Goal: Task Accomplishment & Management: Manage account settings

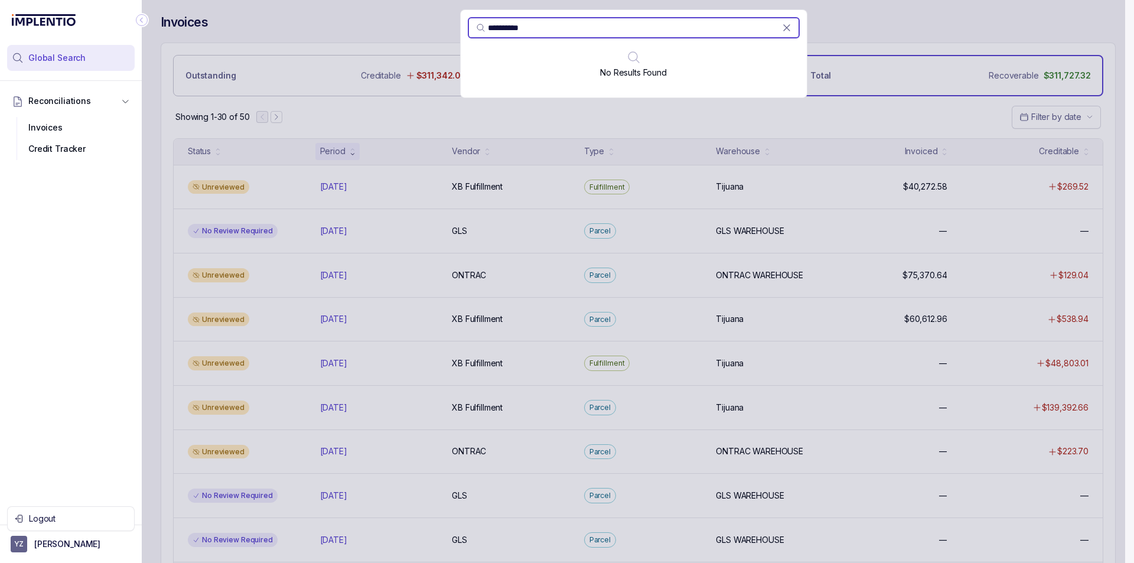
click at [542, 87] on div "No Results Found" at bounding box center [634, 70] width 346 height 40
click at [79, 544] on p "[PERSON_NAME]" at bounding box center [67, 544] width 66 height 12
click at [63, 511] on li "Logout" at bounding box center [71, 518] width 122 height 19
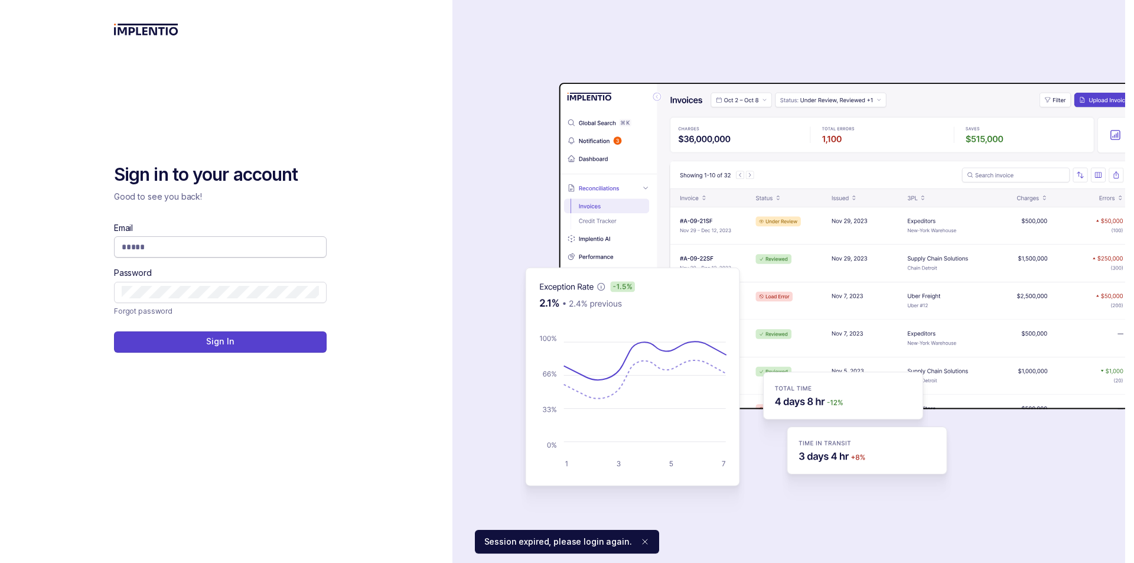
click at [246, 242] on input "Email" at bounding box center [220, 247] width 197 height 12
click at [244, 243] on input "*" at bounding box center [220, 247] width 197 height 12
type input "**********"
